Goal: Task Accomplishment & Management: Manage account settings

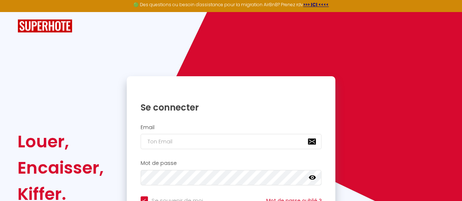
scroll to position [37, 0]
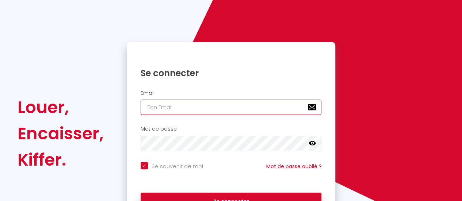
click at [236, 108] on input "email" at bounding box center [231, 107] width 181 height 15
type input "o"
checkbox input "true"
type input "on"
checkbox input "true"
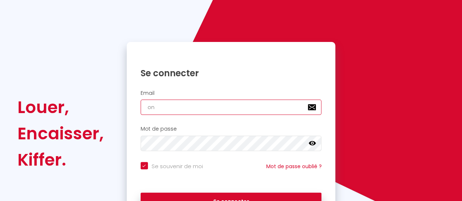
type input "one"
checkbox input "true"
type input "onec"
checkbox input "true"
type input "oneca"
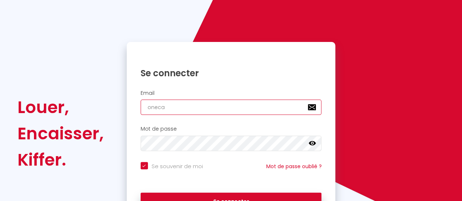
checkbox input "true"
type input "onecal"
checkbox input "true"
type input "onecall"
checkbox input "true"
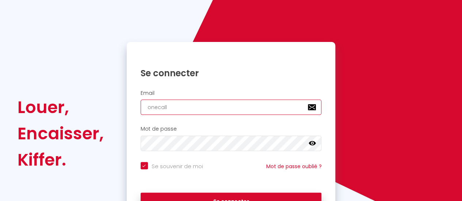
type input "onecallc"
checkbox input "true"
type input "onecallco"
checkbox input "true"
type input "onecallcon"
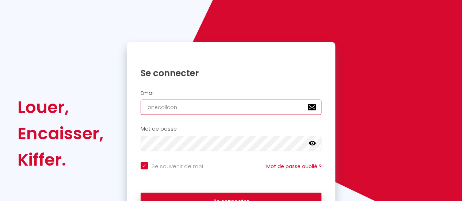
checkbox input "true"
type input "onecallconc"
checkbox input "true"
type input "onecallconci"
checkbox input "true"
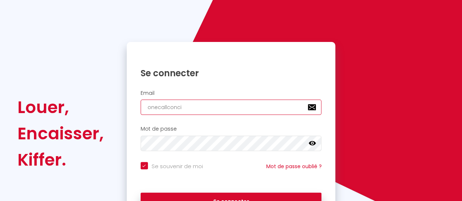
type input "onecallconcie"
checkbox input "true"
type input "onecallconcier"
checkbox input "true"
type input "onecallconcierg"
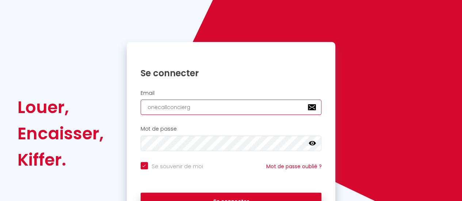
checkbox input "true"
type input "onecallconcierge"
checkbox input "true"
type input "onecallconcierger"
checkbox input "true"
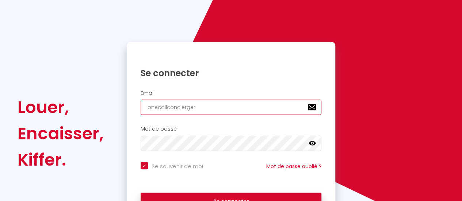
type input "onecallconciergere"
checkbox input "true"
type input "onecallconcierger"
checkbox input "true"
type input "onecallconciergeri"
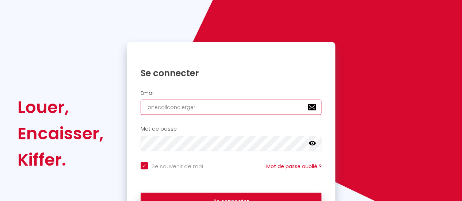
checkbox input "true"
type input "onecallconciergerie"
checkbox input "true"
type input "onecallconciergerie5"
checkbox input "true"
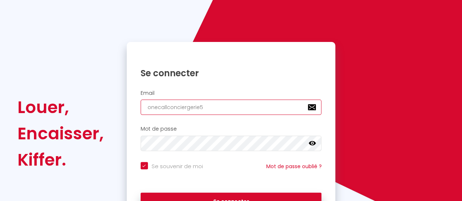
type input "onecallconciergerie51"
checkbox input "true"
type input "onecallconciergerie51@"
checkbox input "true"
type input "onecallconciergerie51@o"
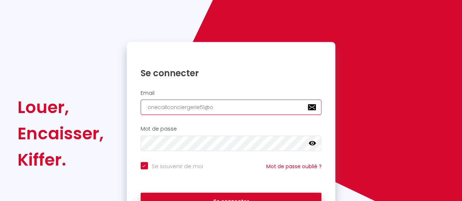
checkbox input "true"
type input "onecallconciergerie51@ou"
checkbox input "true"
type input "onecallconciergerie51@out"
checkbox input "true"
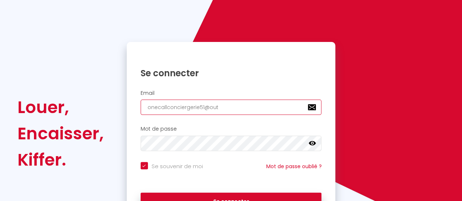
type input "onecallconciergerie51@outl"
checkbox input "true"
type input "onecallconciergerie51@outlo"
checkbox input "true"
type input "onecallconciergerie51@outloo"
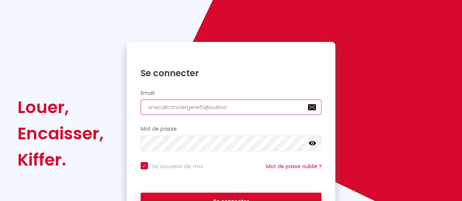
checkbox input "true"
type input "[EMAIL_ADDRESS]"
checkbox input "true"
type input "[EMAIL_ADDRESS]."
checkbox input "true"
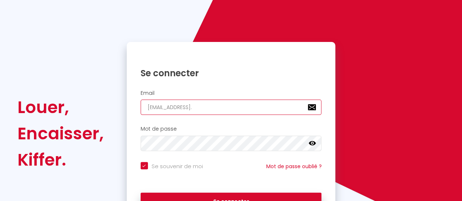
type input "onecallconciergerie51@outlook.c"
checkbox input "true"
type input "[EMAIL_ADDRESS][DOMAIN_NAME]"
checkbox input "true"
type input "[EMAIL_ADDRESS][DOMAIN_NAME]"
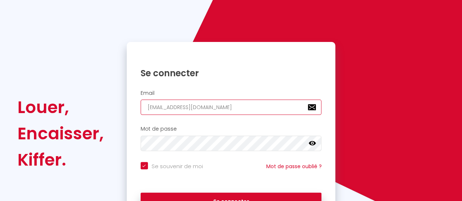
checkbox input "true"
type input "[EMAIL_ADDRESS][DOMAIN_NAME]"
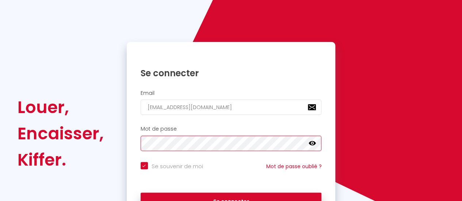
click at [141, 193] on button "Se connecter" at bounding box center [231, 202] width 181 height 18
checkbox input "true"
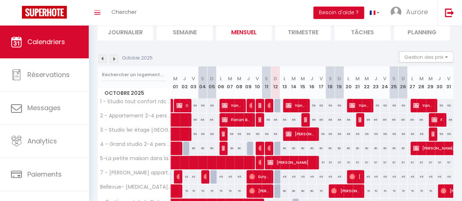
scroll to position [73, 0]
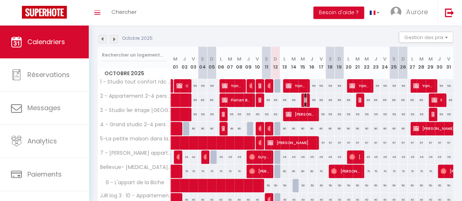
click at [304, 99] on img at bounding box center [307, 100] width 6 height 6
select select "OK"
select select "KO"
select select "0"
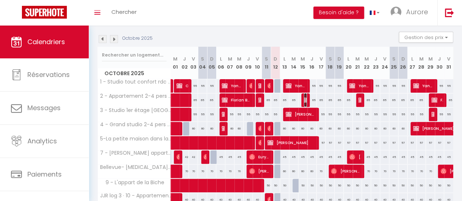
select select "1"
select select
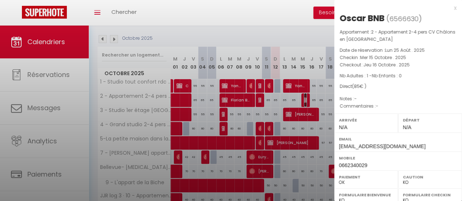
select select "47531"
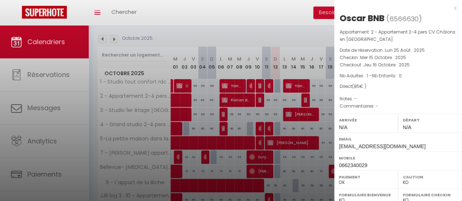
click at [449, 6] on div "x" at bounding box center [395, 8] width 122 height 9
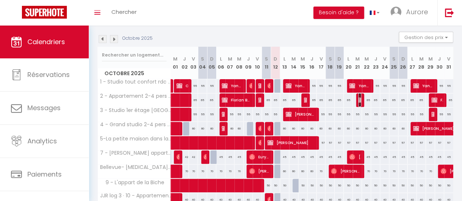
click at [358, 100] on img at bounding box center [361, 100] width 6 height 6
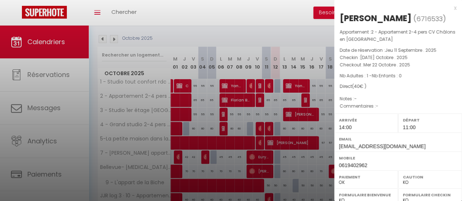
click at [450, 6] on div "x" at bounding box center [395, 8] width 122 height 9
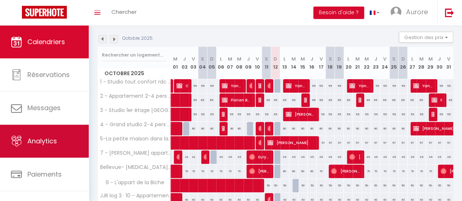
scroll to position [54, 0]
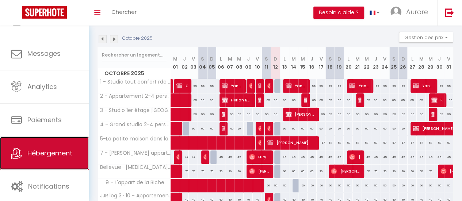
click at [54, 153] on span "Hébergement" at bounding box center [49, 153] width 45 height 9
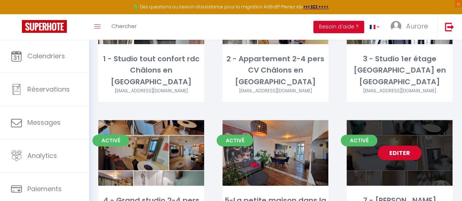
scroll to position [146, 0]
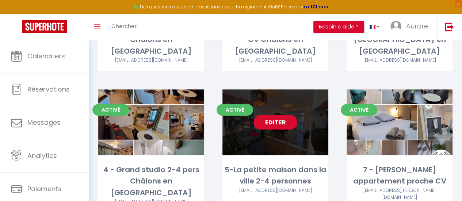
click at [295, 115] on link "Editer" at bounding box center [275, 122] width 44 height 15
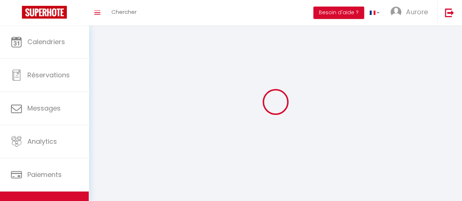
select select "1"
select select "28"
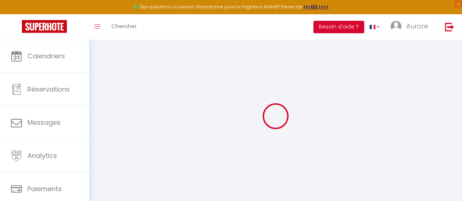
select select
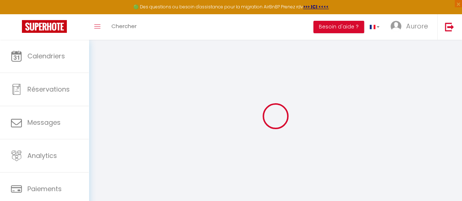
select select
checkbox input "false"
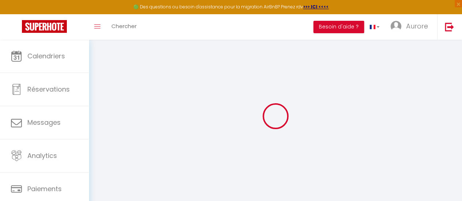
select select
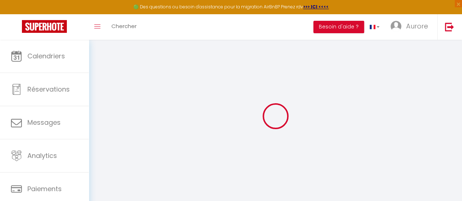
select select
checkbox input "false"
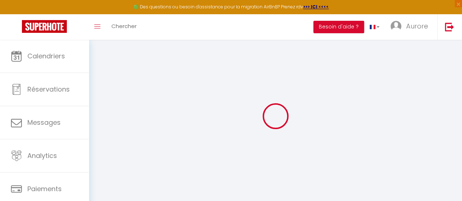
checkbox input "false"
select select
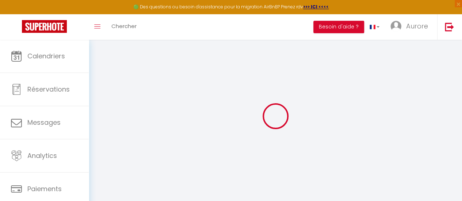
select select
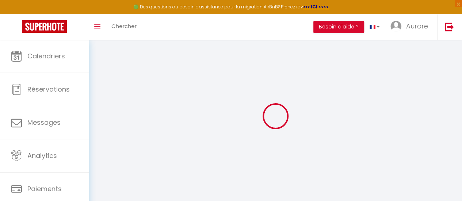
checkbox input "false"
select select
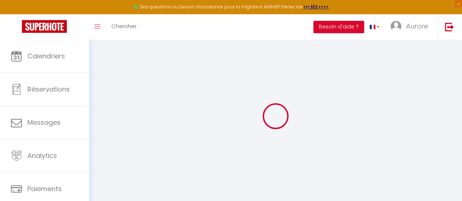
select select
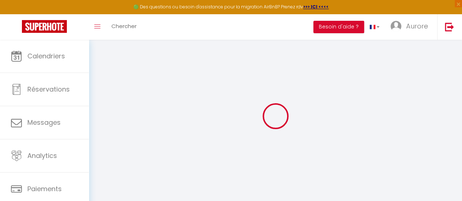
select select
checkbox input "false"
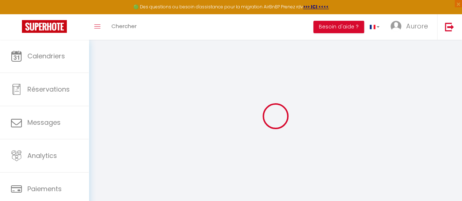
checkbox input "false"
select select
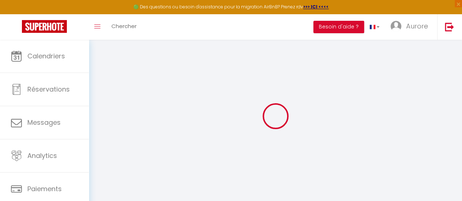
select select
checkbox input "false"
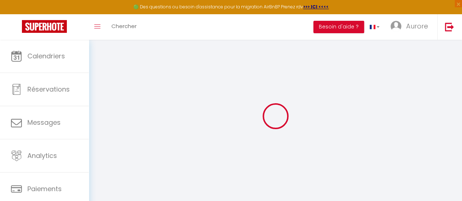
checkbox input "false"
select select
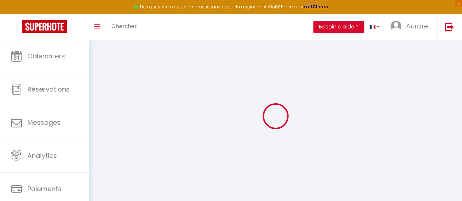
type input "5-La petite maison dans la ville 2-4 personnes"
type input "Aurore"
select select "2"
type input "60"
type input "10"
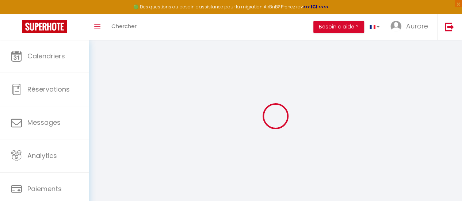
type input "25"
select select
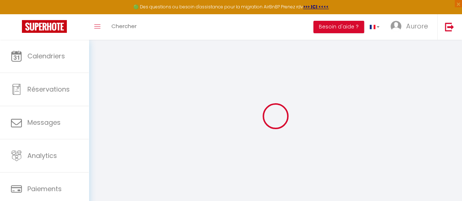
select select
type input "[STREET_ADDRESS][PERSON_NAME]"
type input "51000"
type input "[GEOGRAPHIC_DATA]"
type input "[EMAIL_ADDRESS][DOMAIN_NAME]"
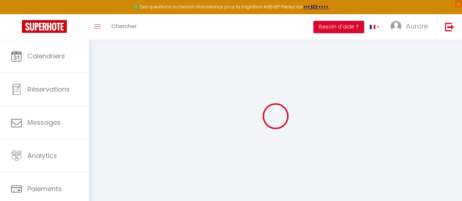
select select
checkbox input "false"
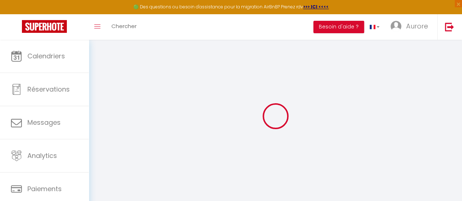
type input "0"
select select
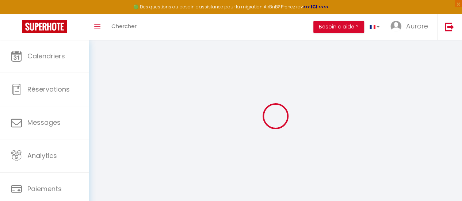
select select
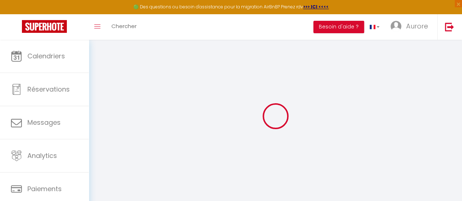
checkbox input "false"
select select
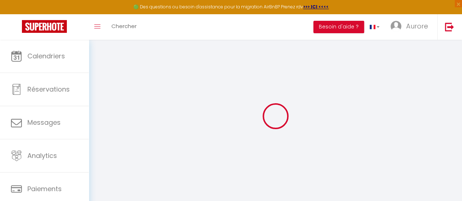
select select
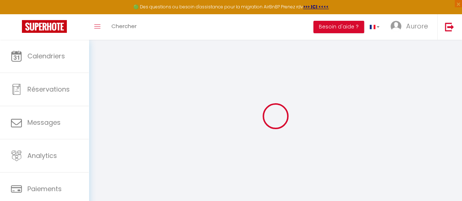
checkbox input "false"
select select
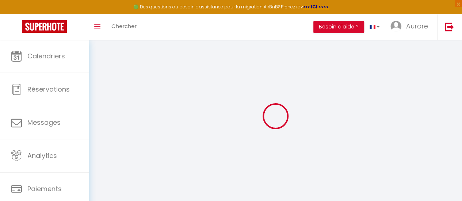
checkbox input "false"
select select "15:00"
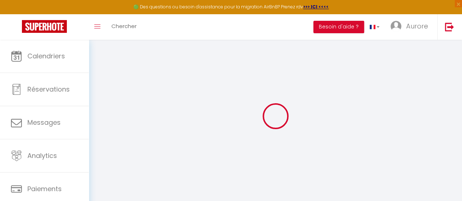
select select
select select "10:00"
select select "30"
select select "120"
select select
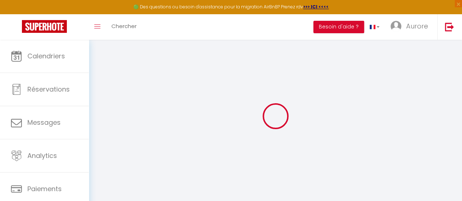
select select
checkbox input "false"
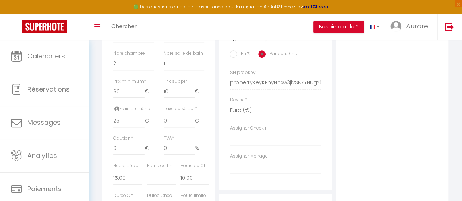
scroll to position [329, 0]
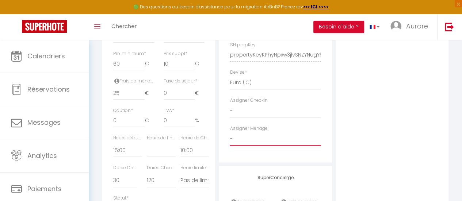
click at [253, 139] on select "- [PERSON_NAME] Aurore BOUSSEL Amandine DERISCHEBOURG" at bounding box center [275, 139] width 91 height 14
click at [230, 138] on select "- [PERSON_NAME] Aurore BOUSSEL Amandine DERISCHEBOURG" at bounding box center [275, 139] width 91 height 14
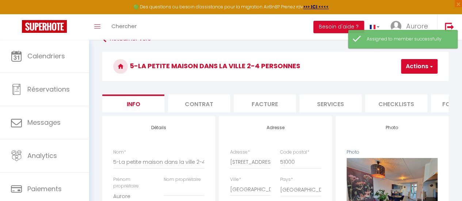
scroll to position [0, 0]
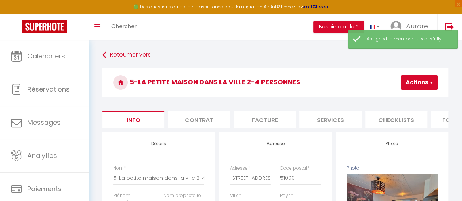
click at [411, 81] on button "Actions" at bounding box center [419, 82] width 37 height 15
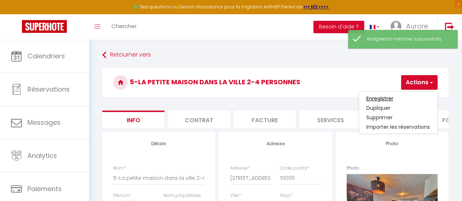
click at [389, 98] on input "Enregistrer" at bounding box center [379, 98] width 27 height 7
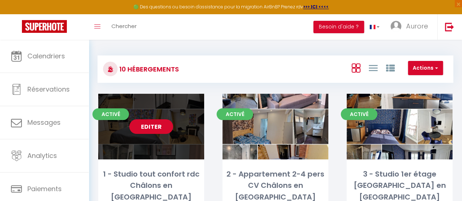
click at [154, 128] on link "Editer" at bounding box center [151, 126] width 44 height 15
click at [135, 125] on link "Editer" at bounding box center [151, 126] width 44 height 15
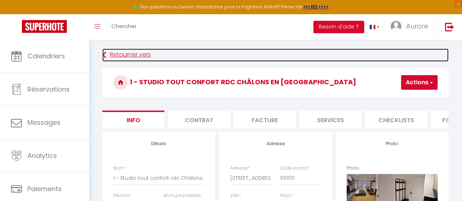
click at [120, 54] on link "Retourner vers" at bounding box center [275, 55] width 346 height 13
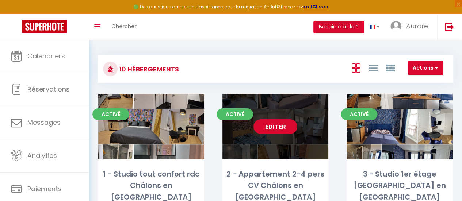
click at [264, 126] on link "Editer" at bounding box center [275, 126] width 44 height 15
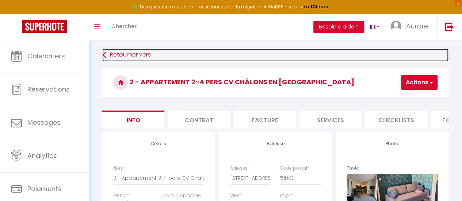
click at [143, 56] on link "Retourner vers" at bounding box center [275, 55] width 346 height 13
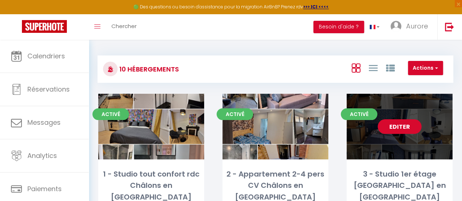
click at [404, 126] on link "Editer" at bounding box center [400, 126] width 44 height 15
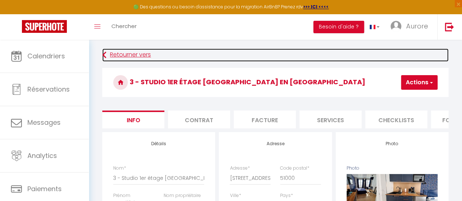
click at [141, 56] on link "Retourner vers" at bounding box center [275, 55] width 346 height 13
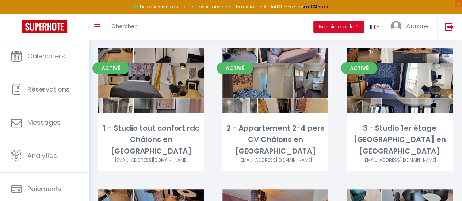
scroll to position [183, 0]
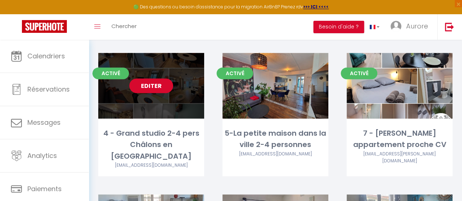
click at [152, 79] on link "Editer" at bounding box center [151, 86] width 44 height 15
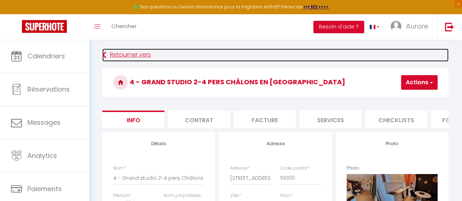
click at [115, 49] on link "Retourner vers" at bounding box center [275, 55] width 346 height 13
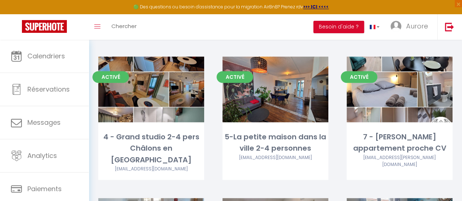
scroll to position [183, 0]
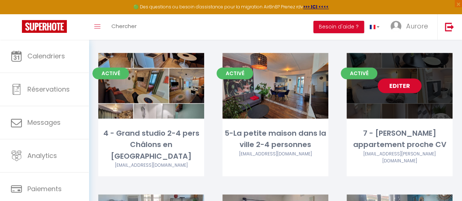
click at [402, 79] on link "Editer" at bounding box center [400, 86] width 44 height 15
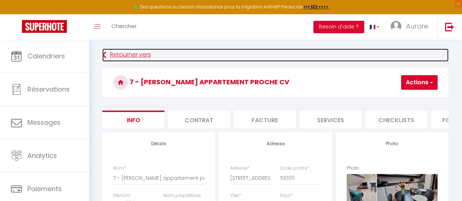
click at [149, 52] on link "Retourner vers" at bounding box center [275, 55] width 346 height 13
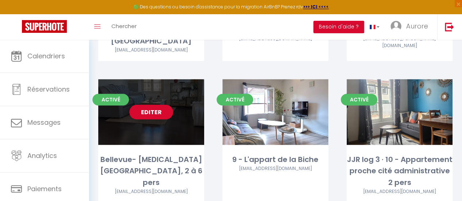
scroll to position [256, 0]
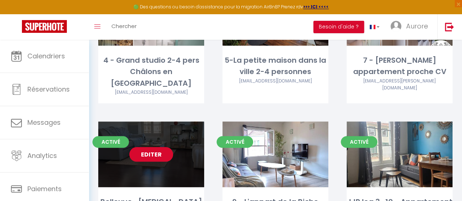
click at [154, 147] on link "Editer" at bounding box center [151, 154] width 44 height 15
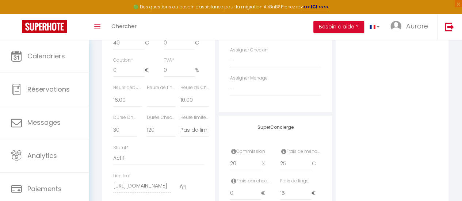
scroll to position [329, 0]
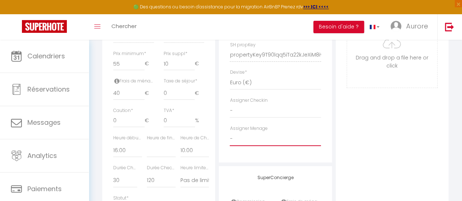
click at [280, 140] on select "- [PERSON_NAME] Aurore BOUSSEL Amandine DERISCHEBOURG" at bounding box center [275, 139] width 91 height 14
click at [230, 138] on select "- [PERSON_NAME] Aurore BOUSSEL Amandine DERISCHEBOURG" at bounding box center [275, 139] width 91 height 14
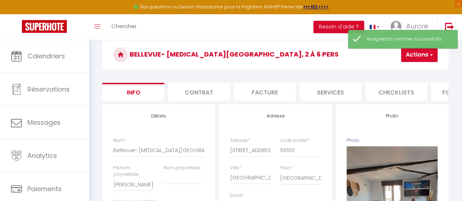
scroll to position [0, 0]
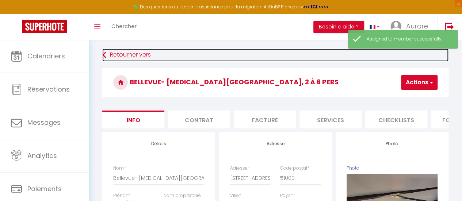
click at [130, 58] on link "Retourner vers" at bounding box center [275, 55] width 346 height 13
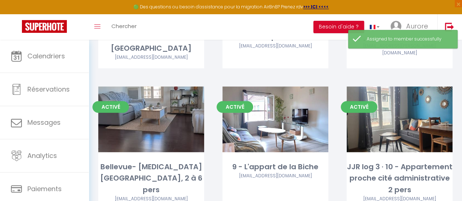
scroll to position [292, 0]
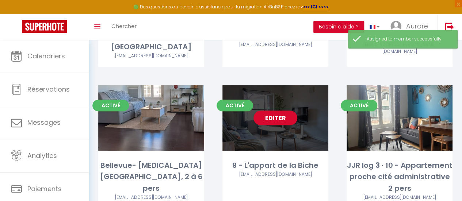
click at [272, 104] on div "Editer" at bounding box center [275, 118] width 106 height 66
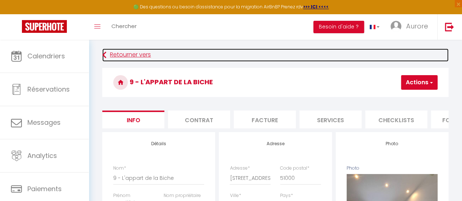
click at [131, 54] on link "Retourner vers" at bounding box center [275, 55] width 346 height 13
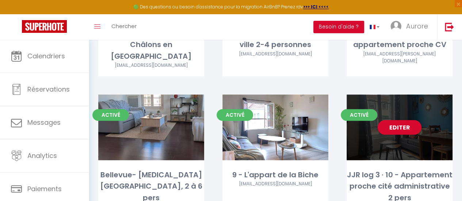
scroll to position [292, 0]
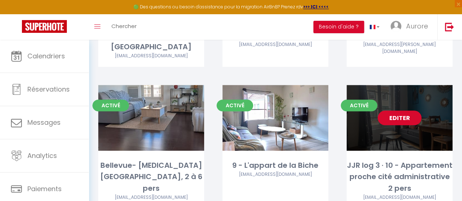
click at [397, 111] on link "Editer" at bounding box center [400, 118] width 44 height 15
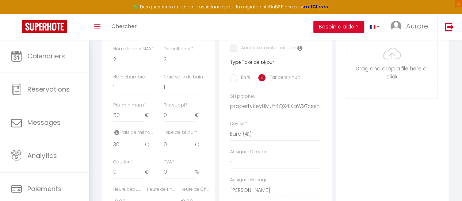
scroll to position [292, 0]
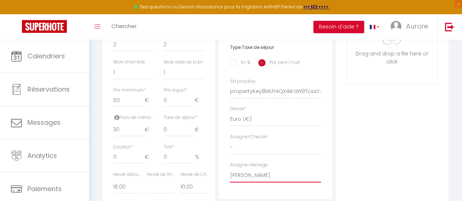
click at [264, 176] on select "- [PERSON_NAME] Aurore BOUSSEL Amandine DERISCHEBOURG" at bounding box center [275, 176] width 91 height 14
click at [230, 174] on select "- [PERSON_NAME] Aurore BOUSSEL Amandine DERISCHEBOURG" at bounding box center [275, 176] width 91 height 14
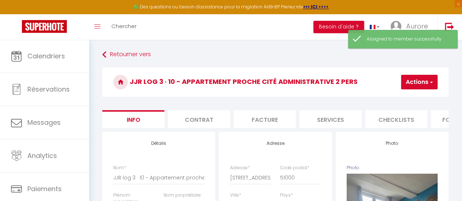
scroll to position [0, 0]
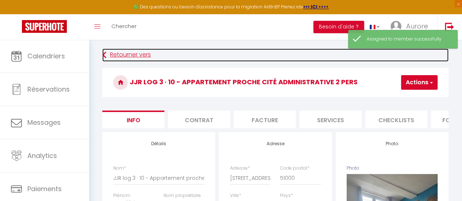
click at [131, 55] on link "Retourner vers" at bounding box center [275, 55] width 346 height 13
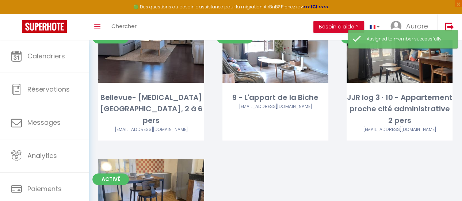
scroll to position [402, 0]
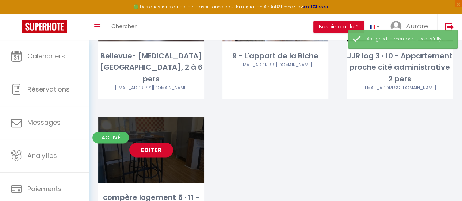
click at [144, 143] on link "Editer" at bounding box center [151, 150] width 44 height 15
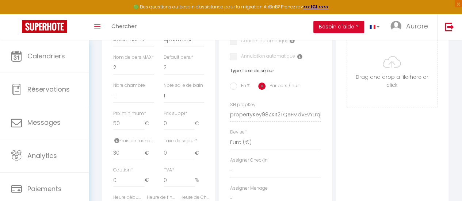
scroll to position [329, 0]
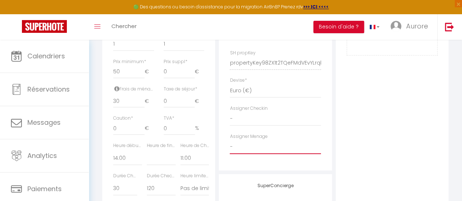
click at [284, 145] on select "- [PERSON_NAME] Aurore BOUSSEL Amandine DERISCHEBOURG" at bounding box center [275, 147] width 91 height 14
click at [230, 140] on select "- [PERSON_NAME] Aurore BOUSSEL Amandine DERISCHEBOURG" at bounding box center [275, 147] width 91 height 14
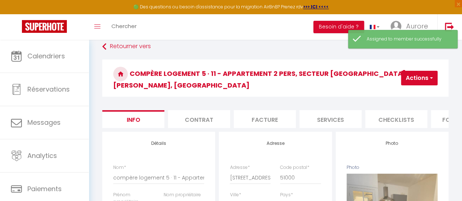
scroll to position [0, 0]
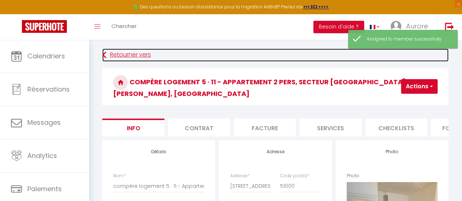
click at [143, 51] on link "Retourner vers" at bounding box center [275, 55] width 346 height 13
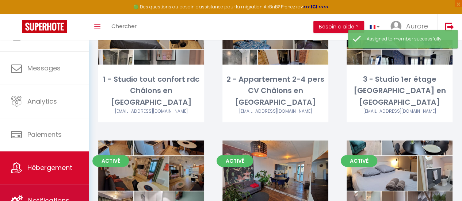
scroll to position [110, 0]
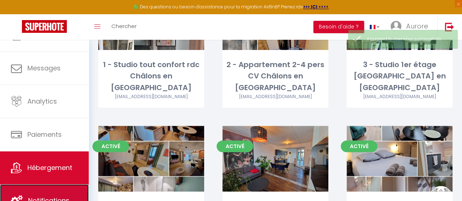
click at [36, 195] on link "Notifications" at bounding box center [44, 200] width 89 height 33
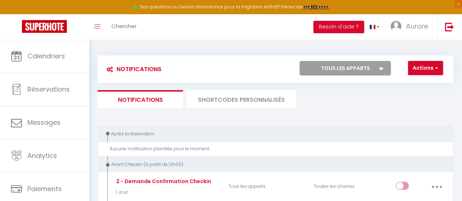
click at [248, 101] on li "SHORTCODES PERSONNALISÉS" at bounding box center [242, 99] width 110 height 18
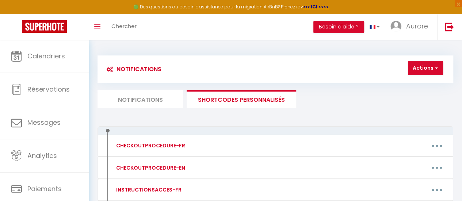
click at [150, 91] on li "Notifications" at bounding box center [139, 99] width 85 height 18
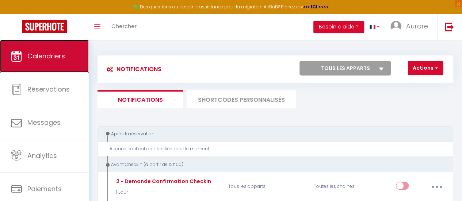
click at [24, 50] on link "Calendriers" at bounding box center [44, 56] width 89 height 33
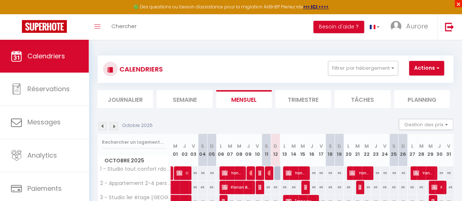
click at [458, 3] on span "×" at bounding box center [458, 3] width 7 height 7
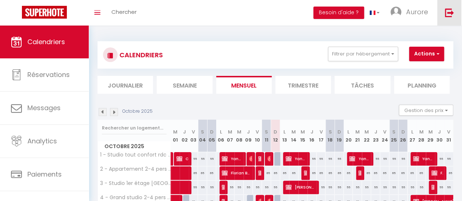
click at [448, 8] on img at bounding box center [449, 12] width 9 height 9
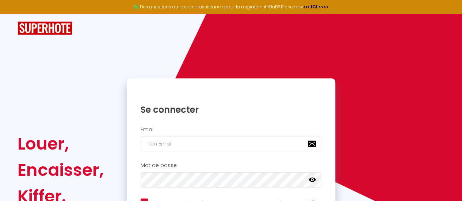
click at [454, 3] on div "🟢 Des questions ou besoin d'assistance pour la migration AirBnB? Prenez rdv >>>…" at bounding box center [231, 7] width 462 height 14
click at [457, 3] on div "🟢 Des questions ou besoin d'assistance pour la migration AirBnB? Prenez rdv >>>…" at bounding box center [231, 7] width 462 height 14
click at [461, 0] on div "🟢 Des questions ou besoin d'assistance pour la migration AirBnB? Prenez rdv >>>…" at bounding box center [231, 7] width 462 height 14
click at [455, 9] on div "🟢 Des questions ou besoin d'assistance pour la migration AirBnB? Prenez rdv >>>…" at bounding box center [231, 7] width 462 height 14
